Goal: Navigation & Orientation: Find specific page/section

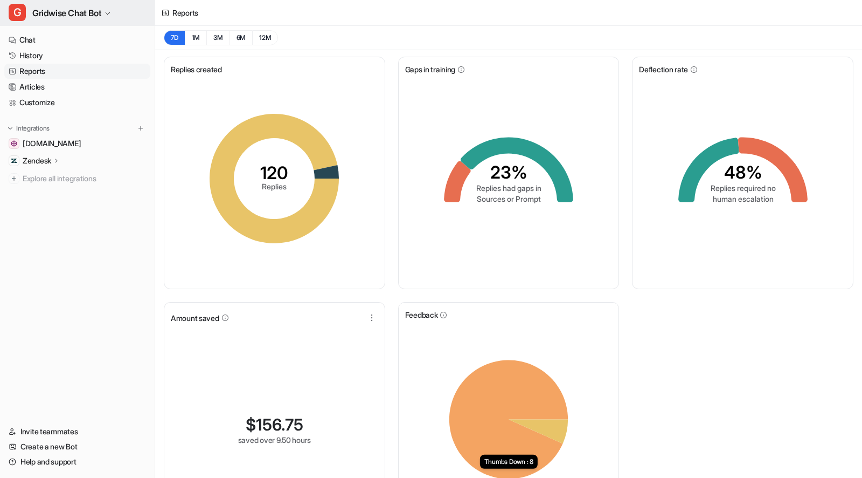
click at [88, 3] on button "G Gridwise Chat Bot" at bounding box center [77, 13] width 155 height 26
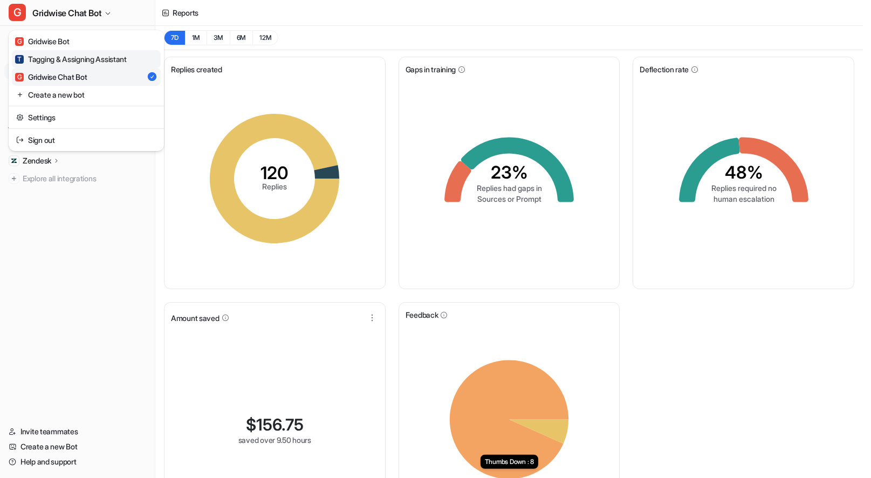
click at [72, 59] on div "T Tagging & Assigning Assistant" at bounding box center [71, 58] width 112 height 11
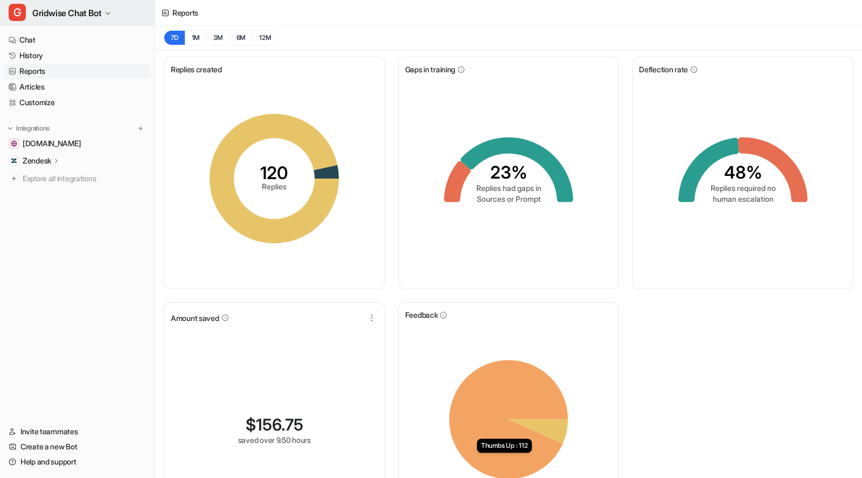
click at [85, 4] on button "G Gridwise Chat Bot" at bounding box center [77, 13] width 155 height 26
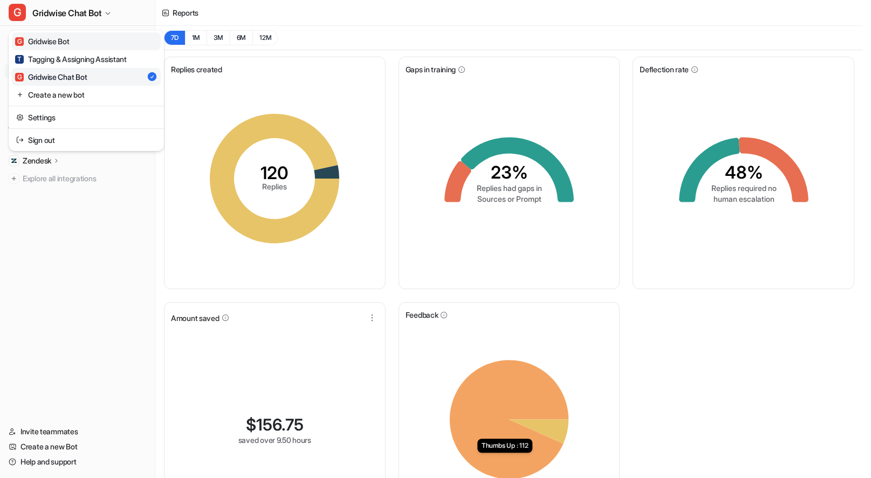
click at [65, 39] on div "G Gridwise Bot" at bounding box center [42, 41] width 54 height 11
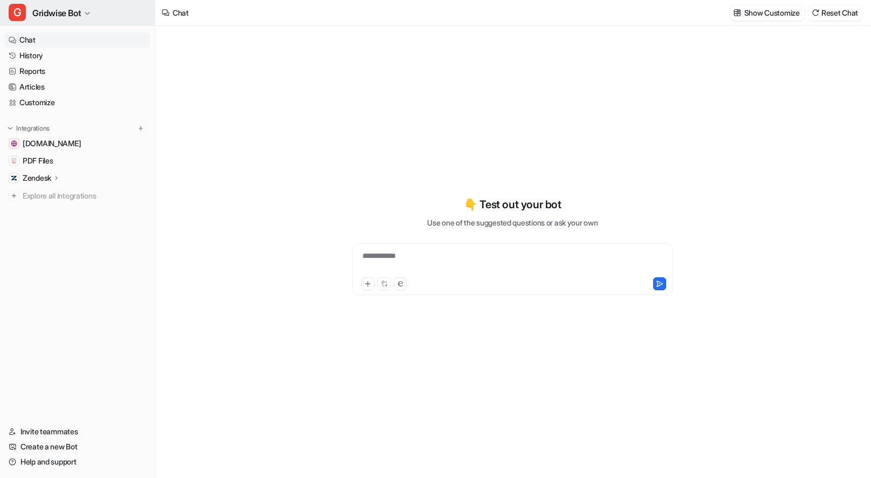
click at [59, 8] on span "Gridwise Bot" at bounding box center [56, 12] width 49 height 15
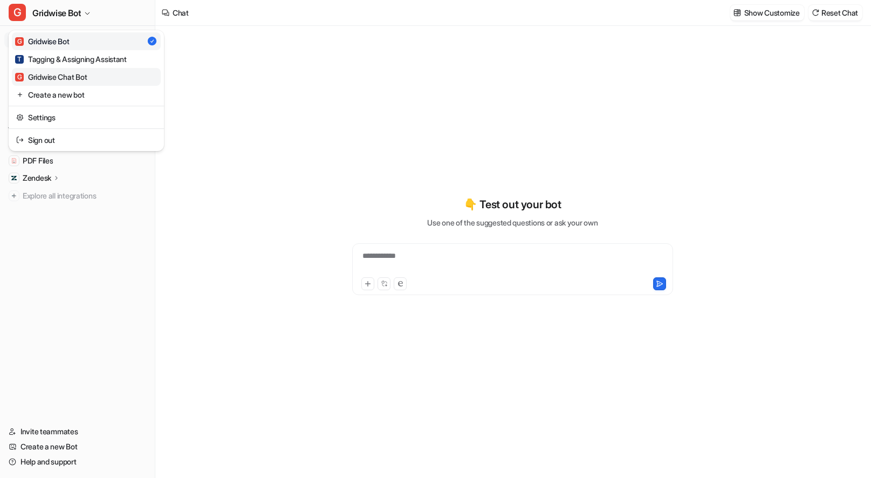
click at [85, 72] on div "G Gridwise Chat Bot" at bounding box center [51, 76] width 72 height 11
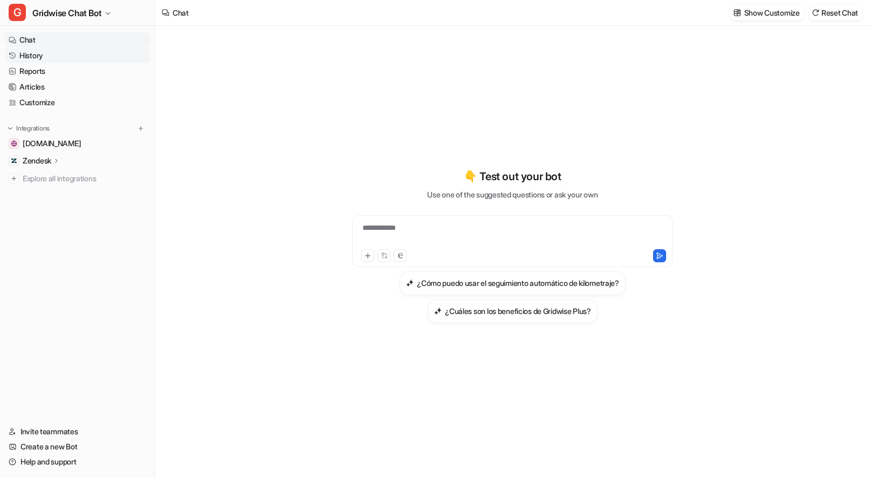
click at [43, 59] on link "History" at bounding box center [77, 55] width 146 height 15
